Goal: Transaction & Acquisition: Obtain resource

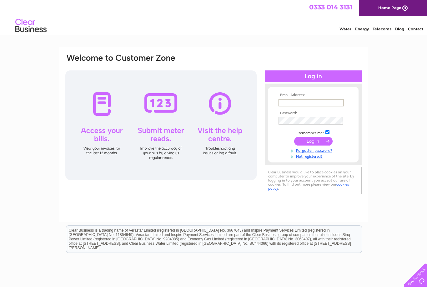
type input "admin@accessaccommodation.online"
click at [313, 141] on input "submit" at bounding box center [313, 141] width 38 height 9
click at [311, 142] on input "submit" at bounding box center [313, 140] width 38 height 9
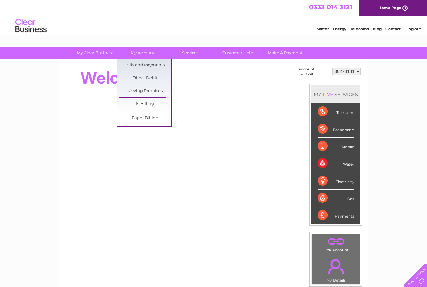
click at [131, 68] on link "Bills and Payments" at bounding box center [145, 65] width 52 height 13
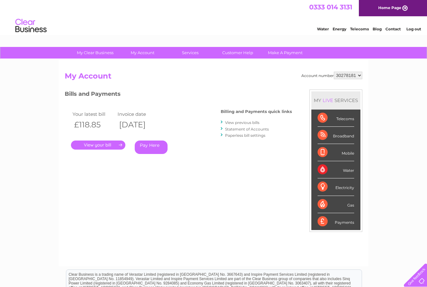
click at [96, 142] on link "." at bounding box center [98, 144] width 54 height 9
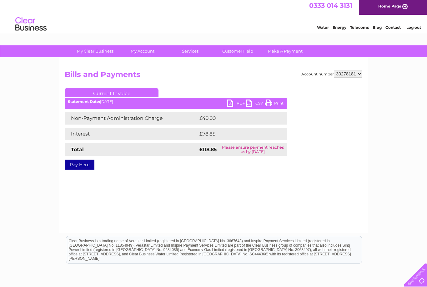
scroll to position [2, 0]
click at [235, 103] on link "PDF" at bounding box center [236, 103] width 19 height 9
click at [232, 103] on link "PDF" at bounding box center [236, 103] width 19 height 9
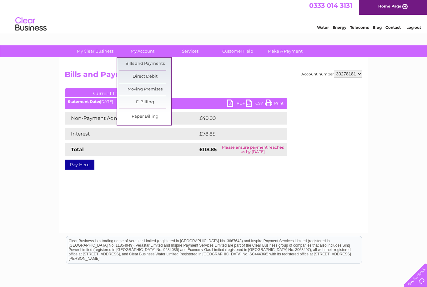
click at [148, 66] on link "Bills and Payments" at bounding box center [145, 64] width 52 height 13
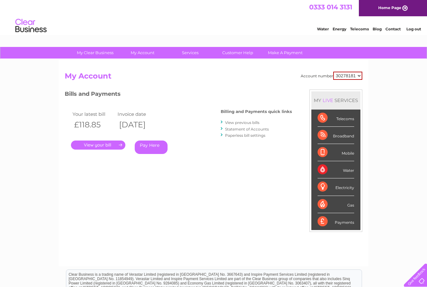
click at [104, 148] on link "." at bounding box center [98, 144] width 54 height 9
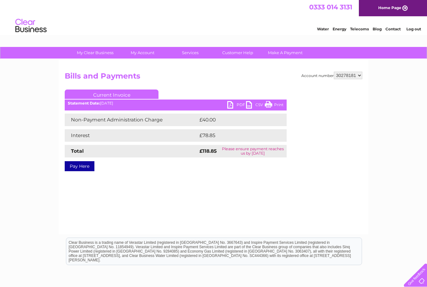
click at [232, 105] on link "PDF" at bounding box center [236, 105] width 19 height 9
